Goal: Participate in discussion: Participate in discussion

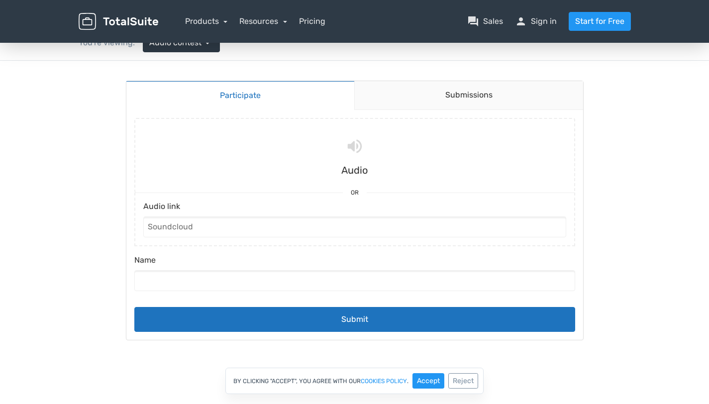
scroll to position [41, 0]
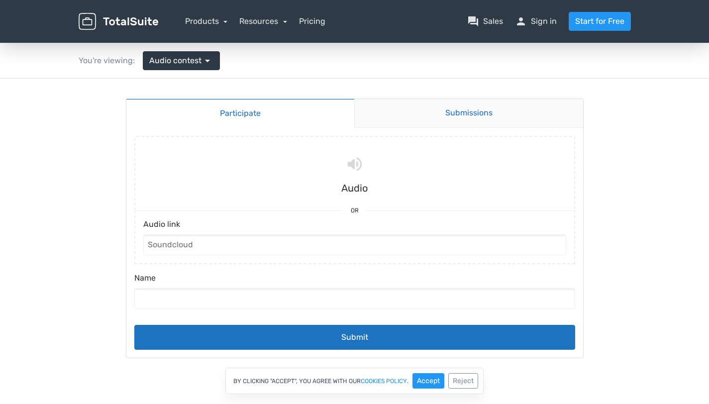
click at [443, 115] on link "Submissions" at bounding box center [468, 113] width 229 height 29
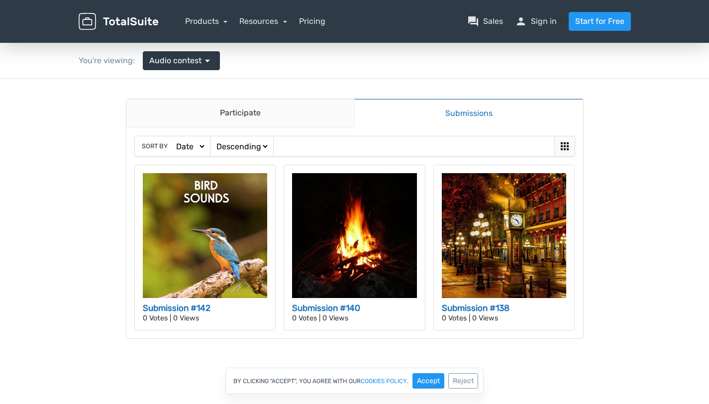
scroll to position [0, 0]
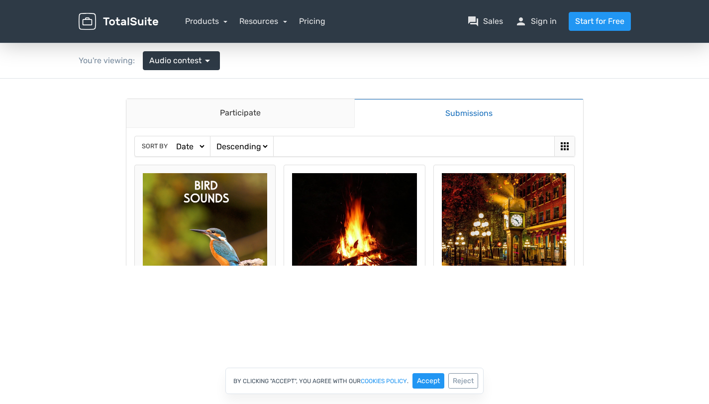
click at [232, 188] on img at bounding box center [205, 235] width 125 height 125
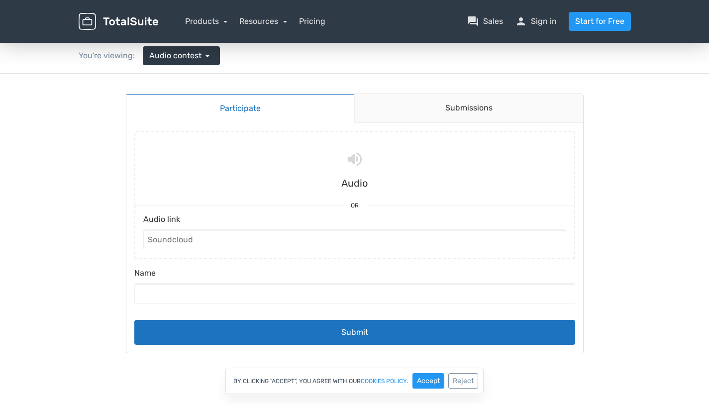
scroll to position [57, 0]
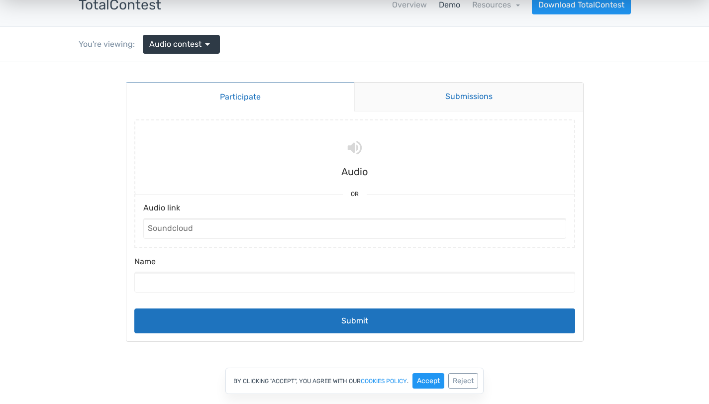
click at [460, 108] on link "Submissions" at bounding box center [468, 97] width 229 height 29
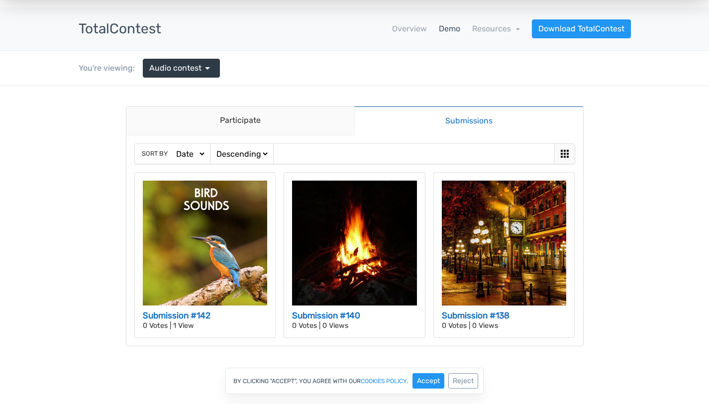
scroll to position [0, 0]
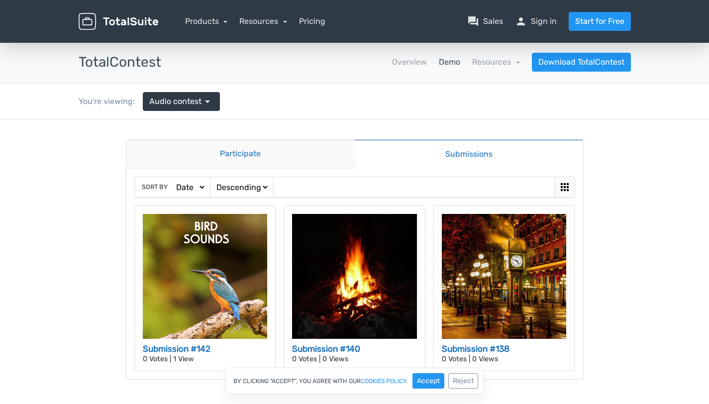
click at [301, 159] on link "Participate" at bounding box center [240, 154] width 228 height 29
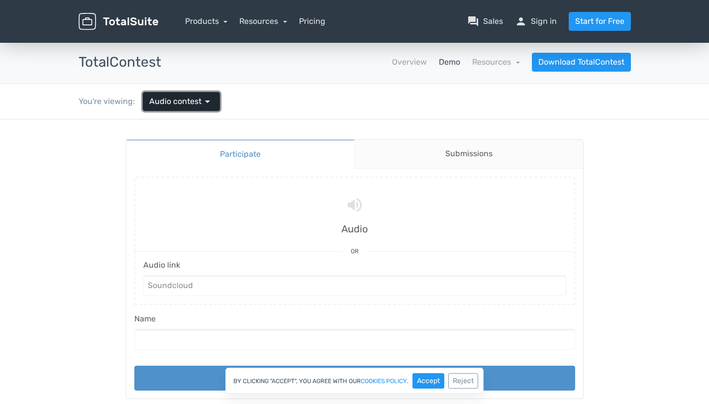
click at [210, 101] on span "arrow_drop_down" at bounding box center [208, 102] width 12 height 12
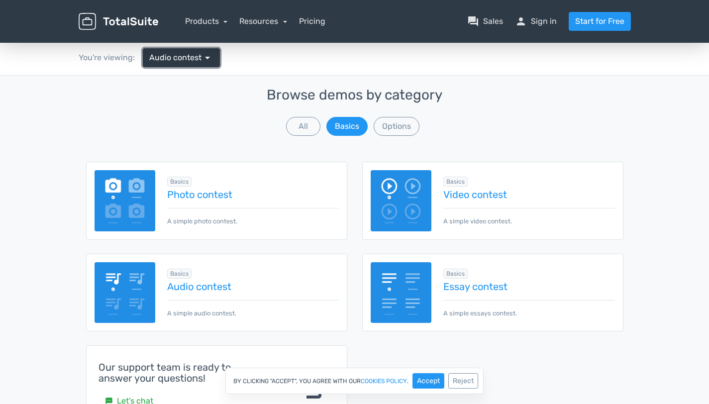
scroll to position [48, 0]
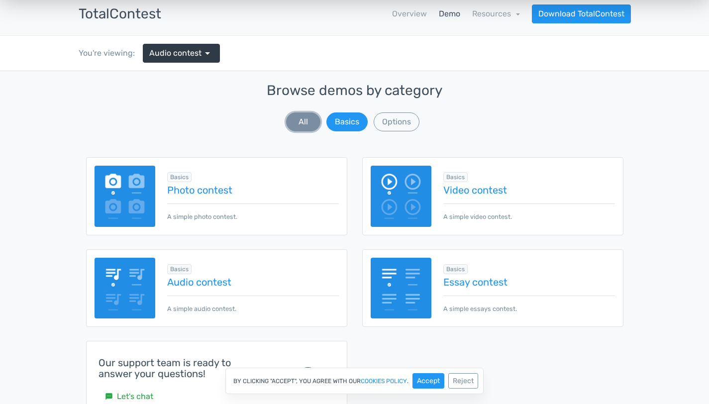
click at [317, 114] on button "All" at bounding box center [303, 121] width 34 height 19
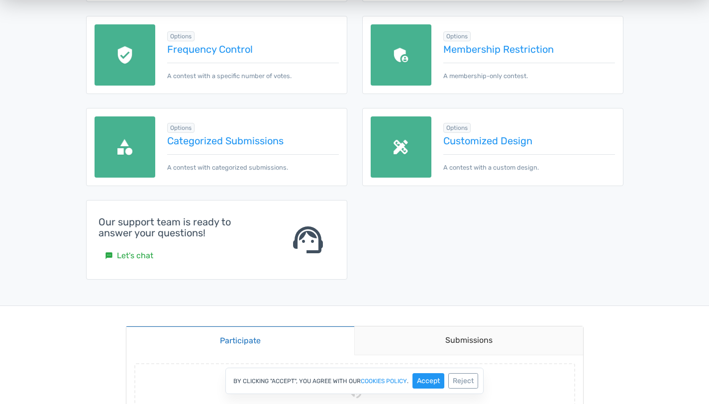
scroll to position [559, 0]
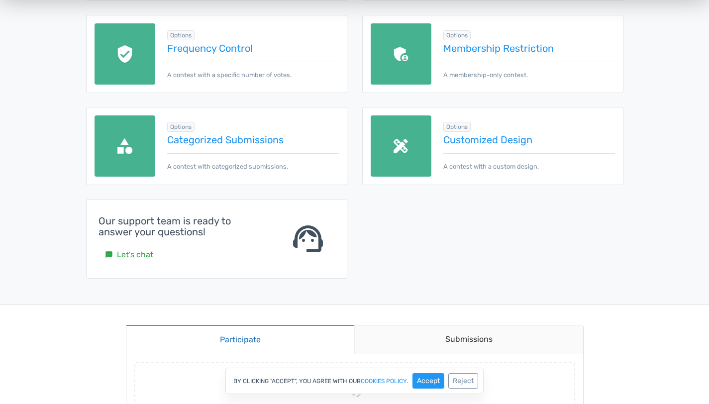
click at [487, 147] on div "Options Customized Design A contest with a custom design." at bounding box center [523, 145] width 183 height 51
click at [486, 137] on link "Customized Design" at bounding box center [528, 139] width 171 height 11
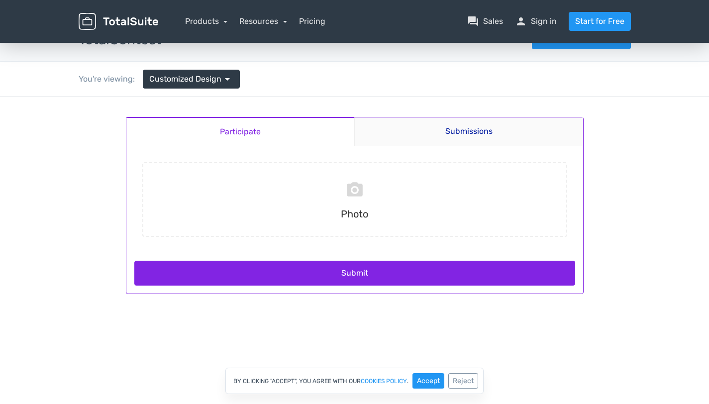
scroll to position [23, 0]
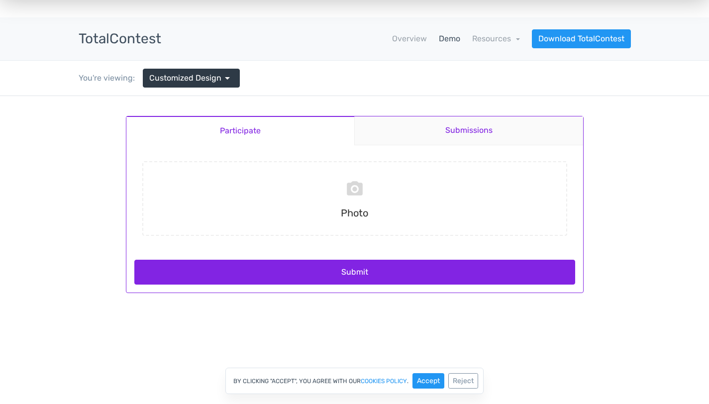
click at [429, 129] on link "Submissions" at bounding box center [468, 130] width 229 height 29
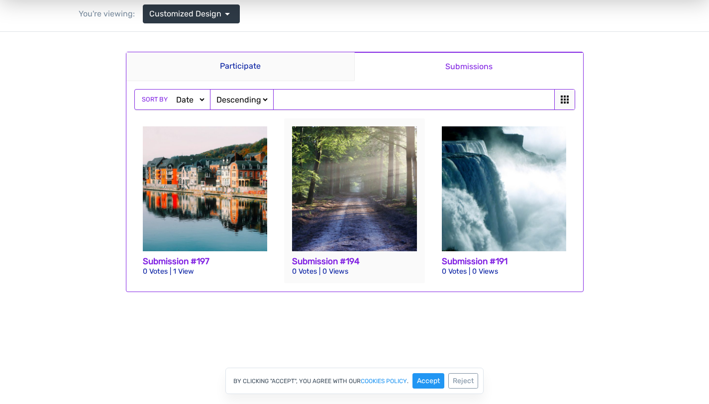
scroll to position [0, 0]
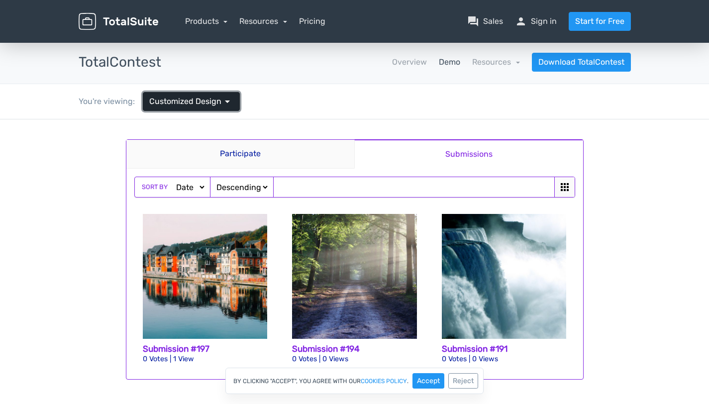
click at [218, 93] on link "Customized Design arrow_drop_down" at bounding box center [191, 101] width 97 height 19
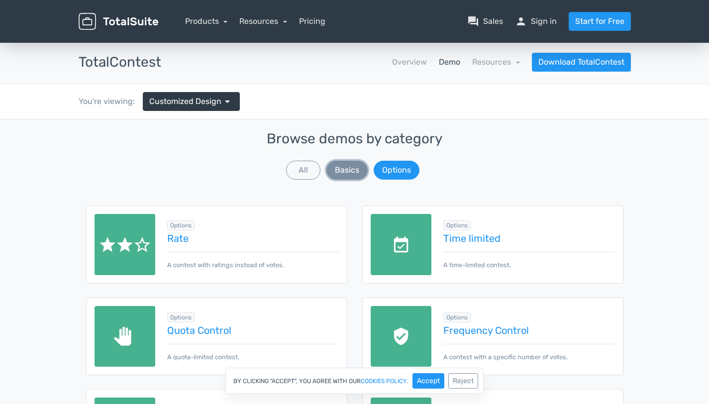
click at [356, 167] on button "Basics" at bounding box center [347, 170] width 41 height 19
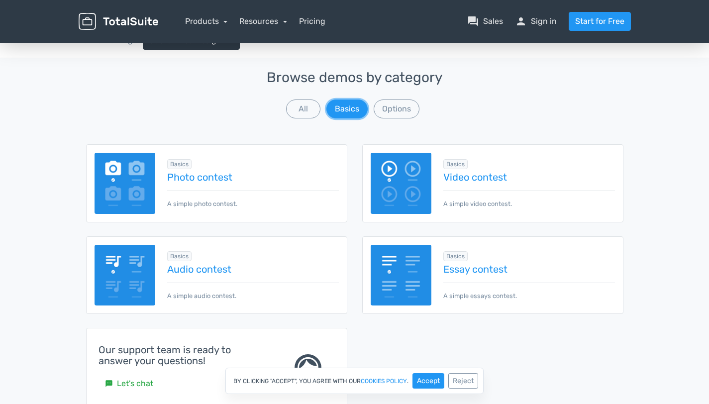
scroll to position [67, 0]
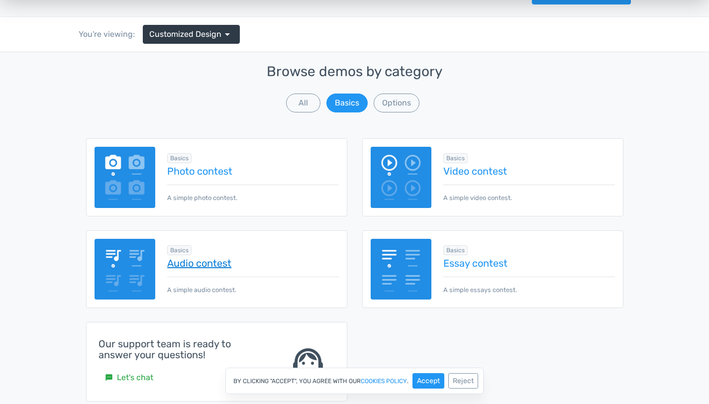
click at [212, 258] on link "Audio contest" at bounding box center [252, 263] width 171 height 11
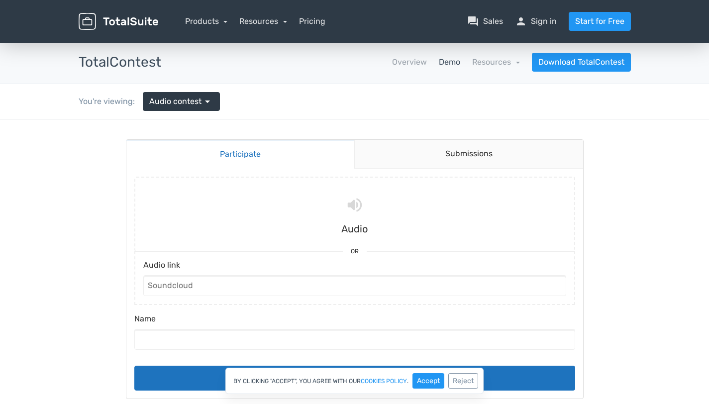
scroll to position [4, 0]
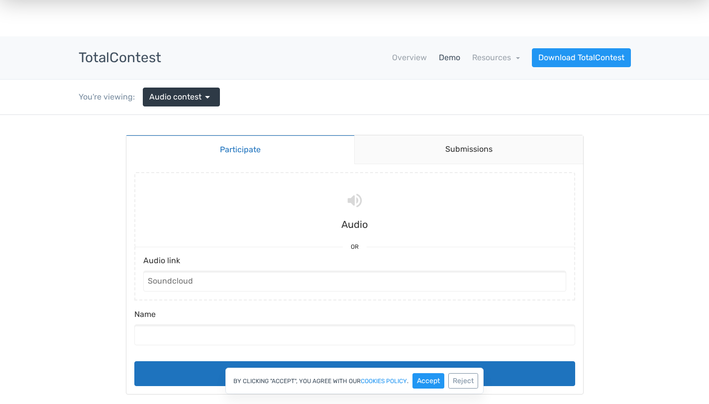
click at [264, 262] on label "Audio link" at bounding box center [354, 263] width 423 height 16
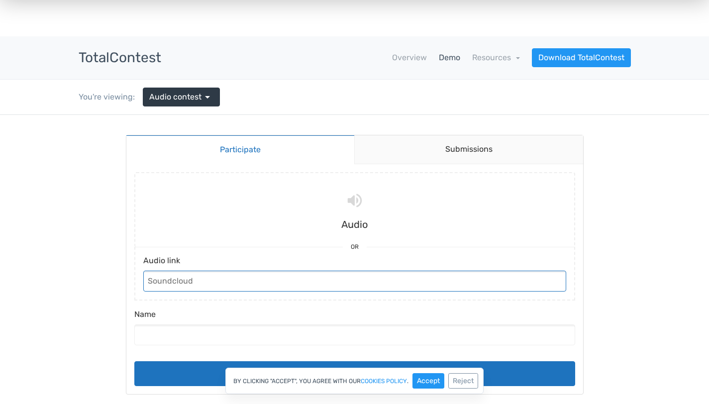
click at [264, 271] on input "Audio link" at bounding box center [354, 281] width 423 height 21
click at [264, 272] on input "Audio link" at bounding box center [354, 281] width 423 height 21
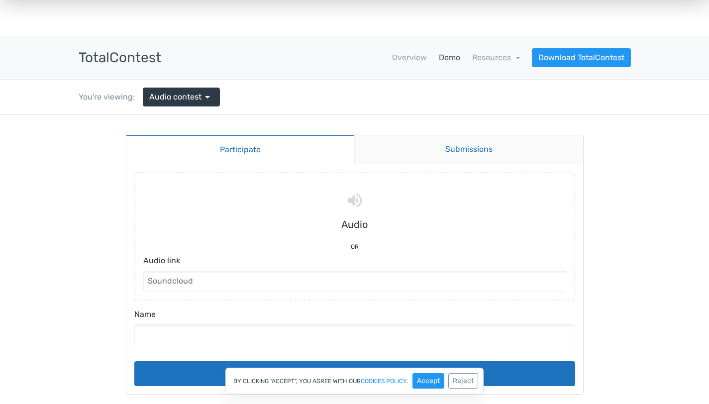
click at [465, 139] on link "Submissions" at bounding box center [468, 149] width 229 height 29
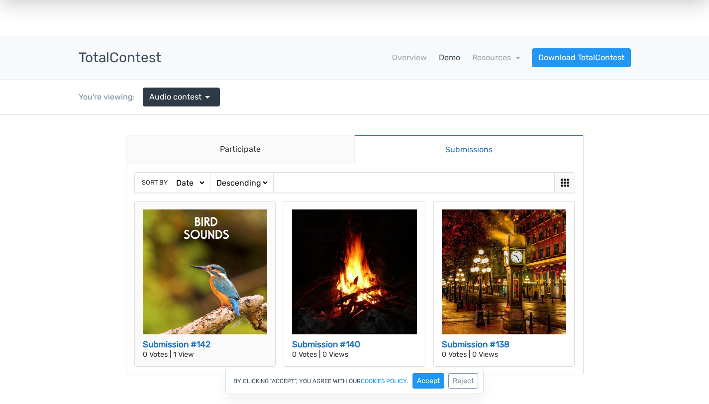
click at [198, 266] on img at bounding box center [205, 272] width 125 height 125
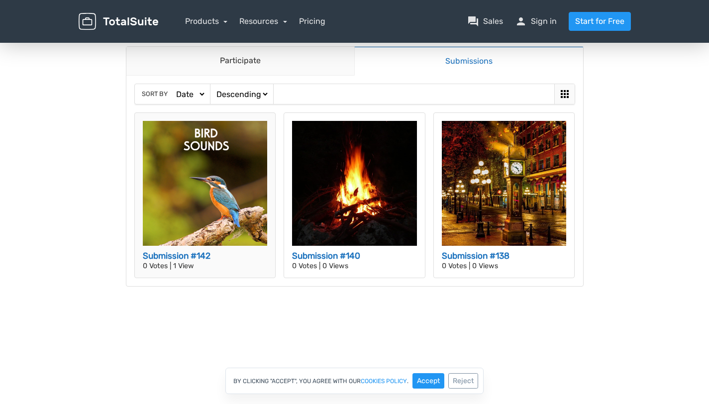
scroll to position [99, 0]
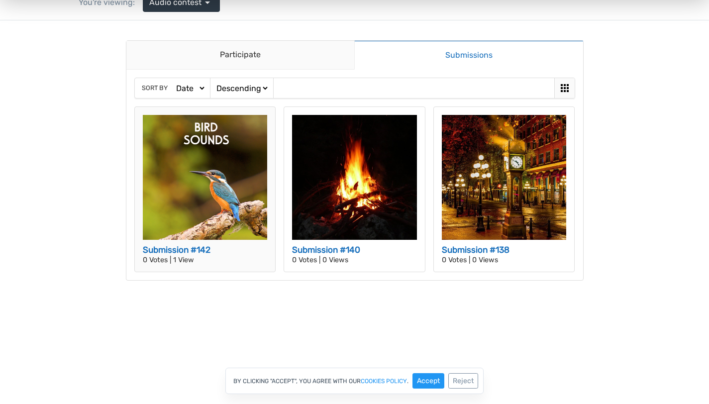
click at [219, 169] on img at bounding box center [205, 177] width 125 height 125
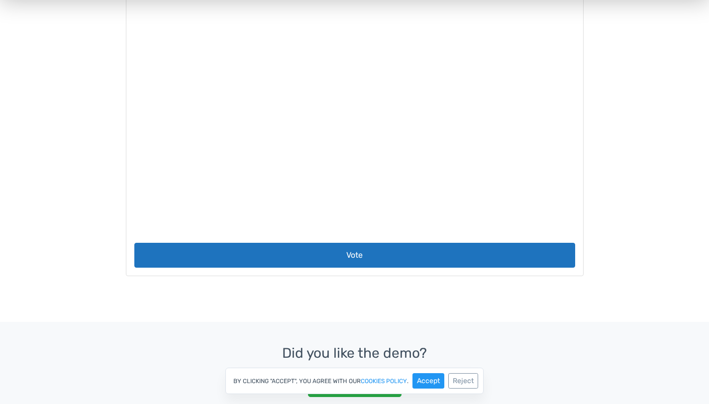
scroll to position [228, 0]
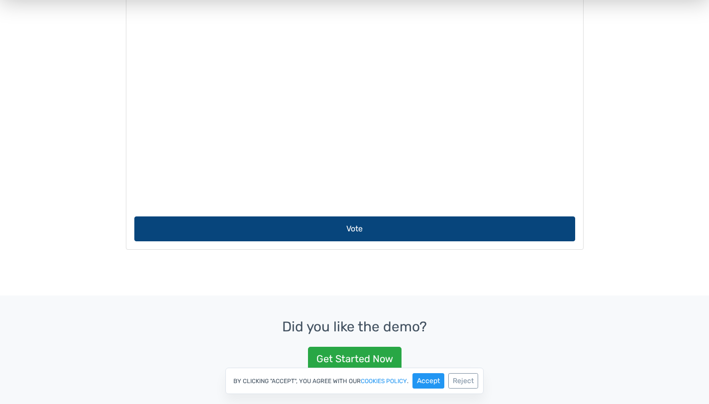
click at [342, 229] on button "Vote" at bounding box center [354, 229] width 441 height 25
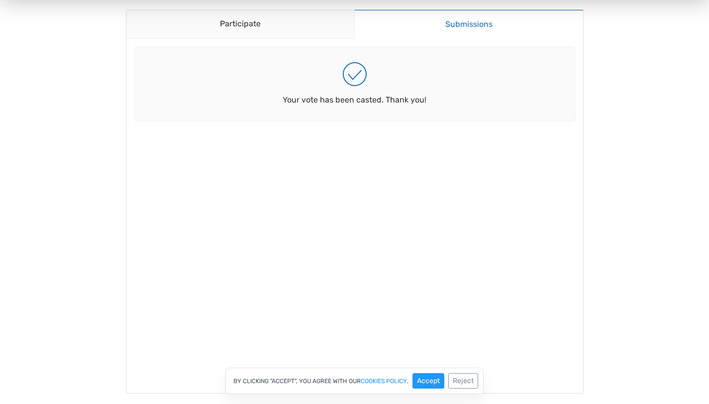
scroll to position [66, 0]
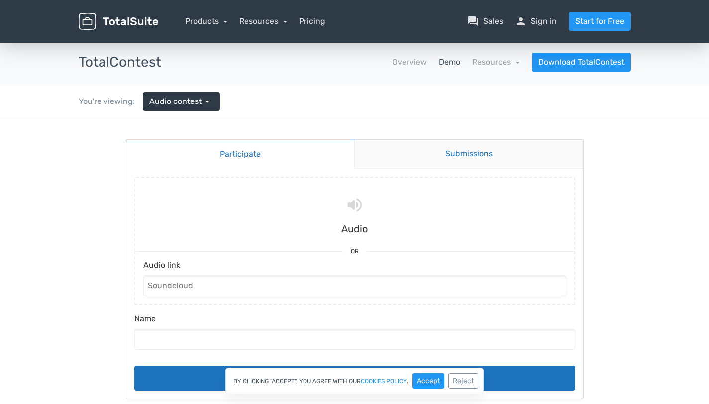
click at [458, 165] on link "Submissions" at bounding box center [468, 154] width 229 height 29
